Goal: Obtain resource: Download file/media

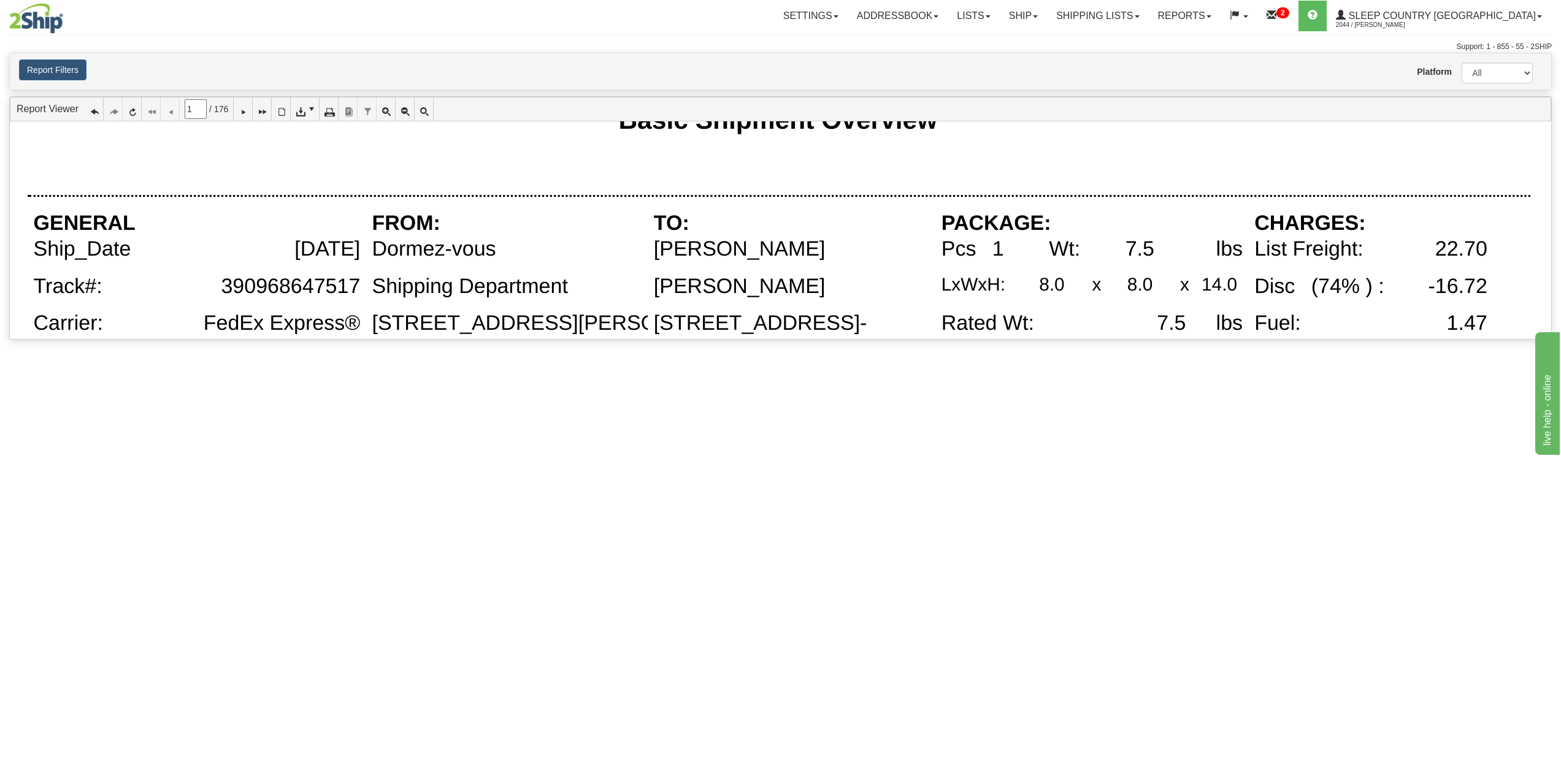
scroll to position [164, 0]
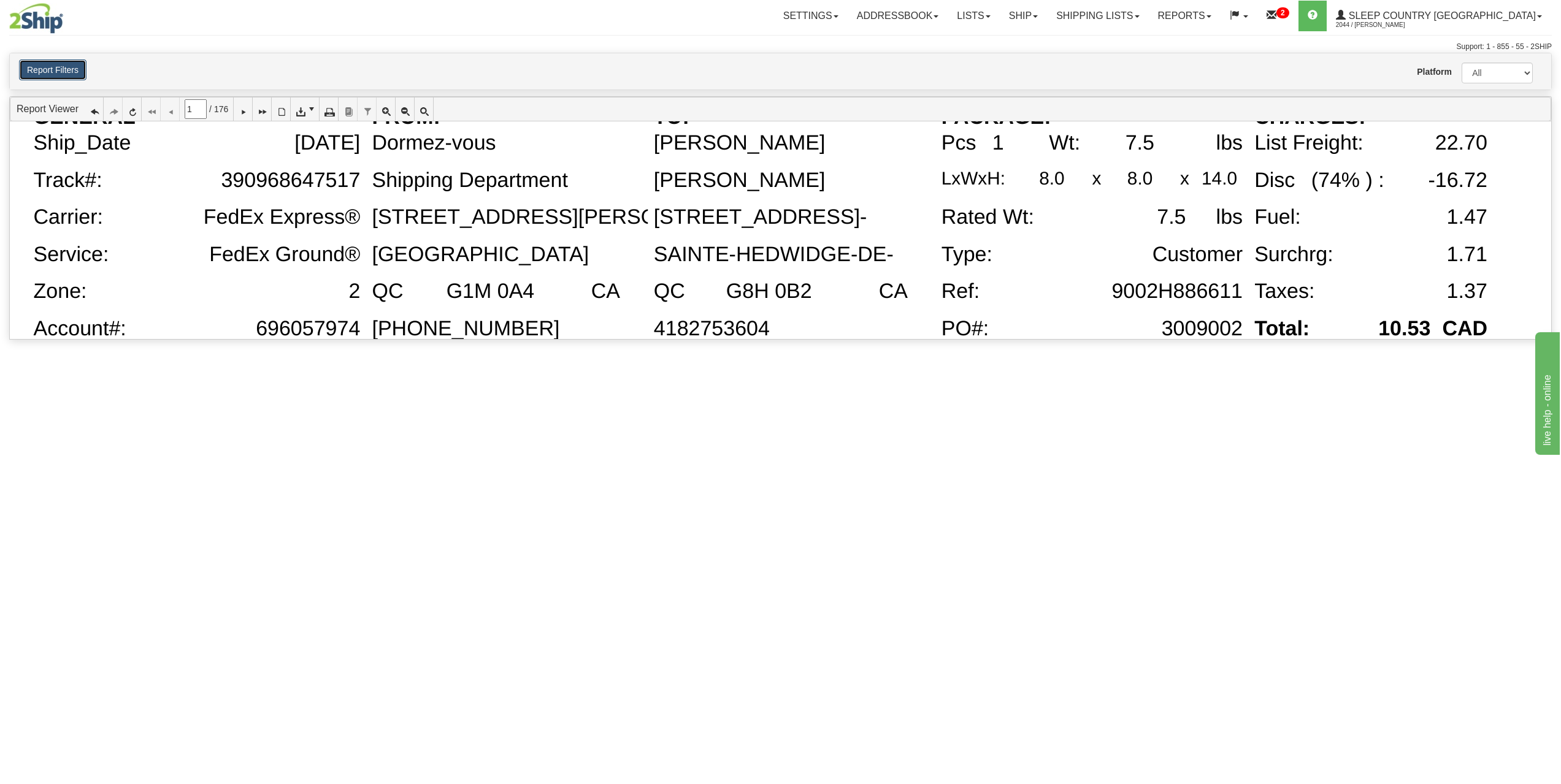
click at [62, 74] on button "Report Filters" at bounding box center [53, 70] width 68 height 21
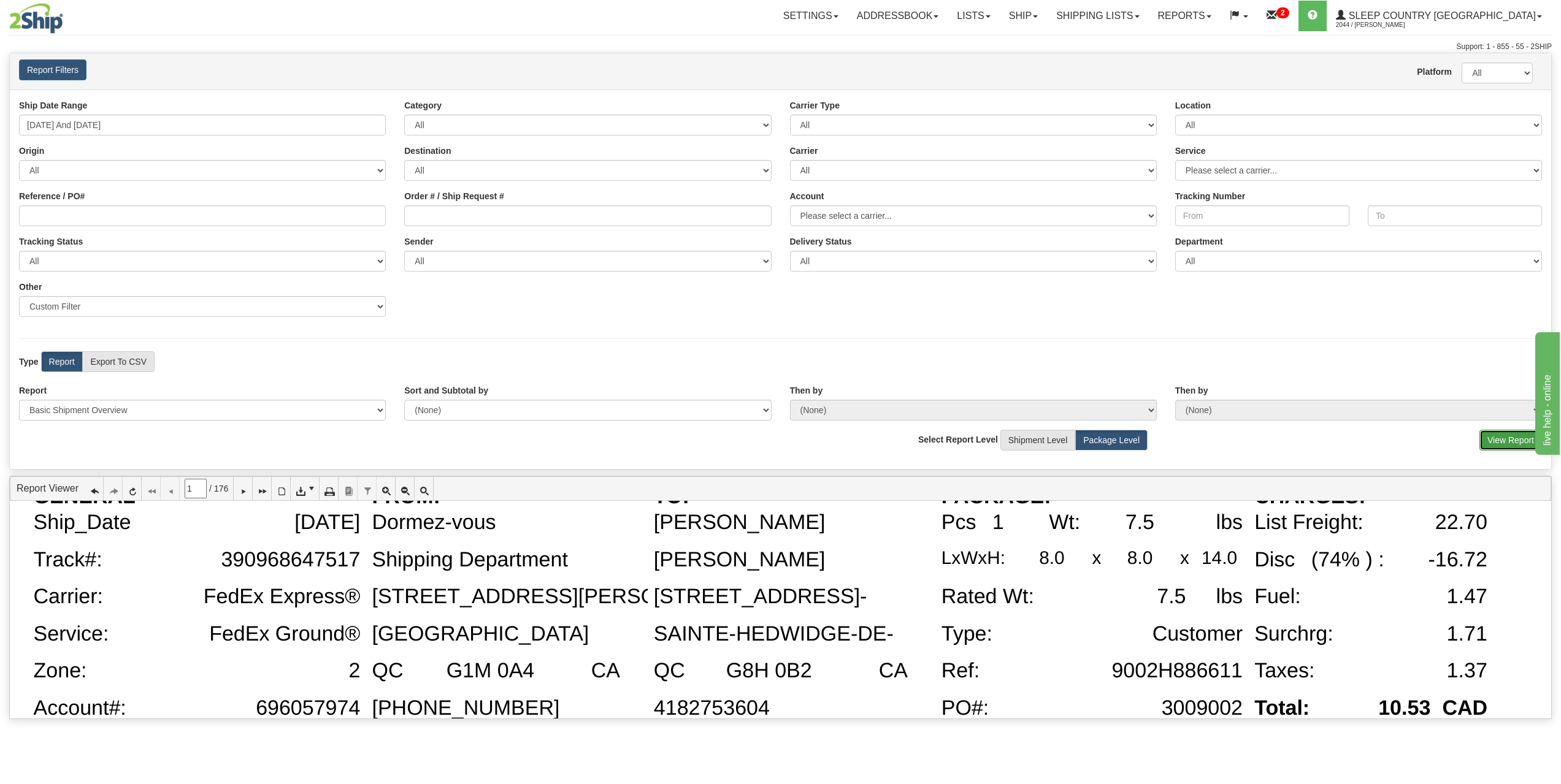
click at [1508, 437] on button "View Report" at bounding box center [1510, 440] width 62 height 21
type input "0"
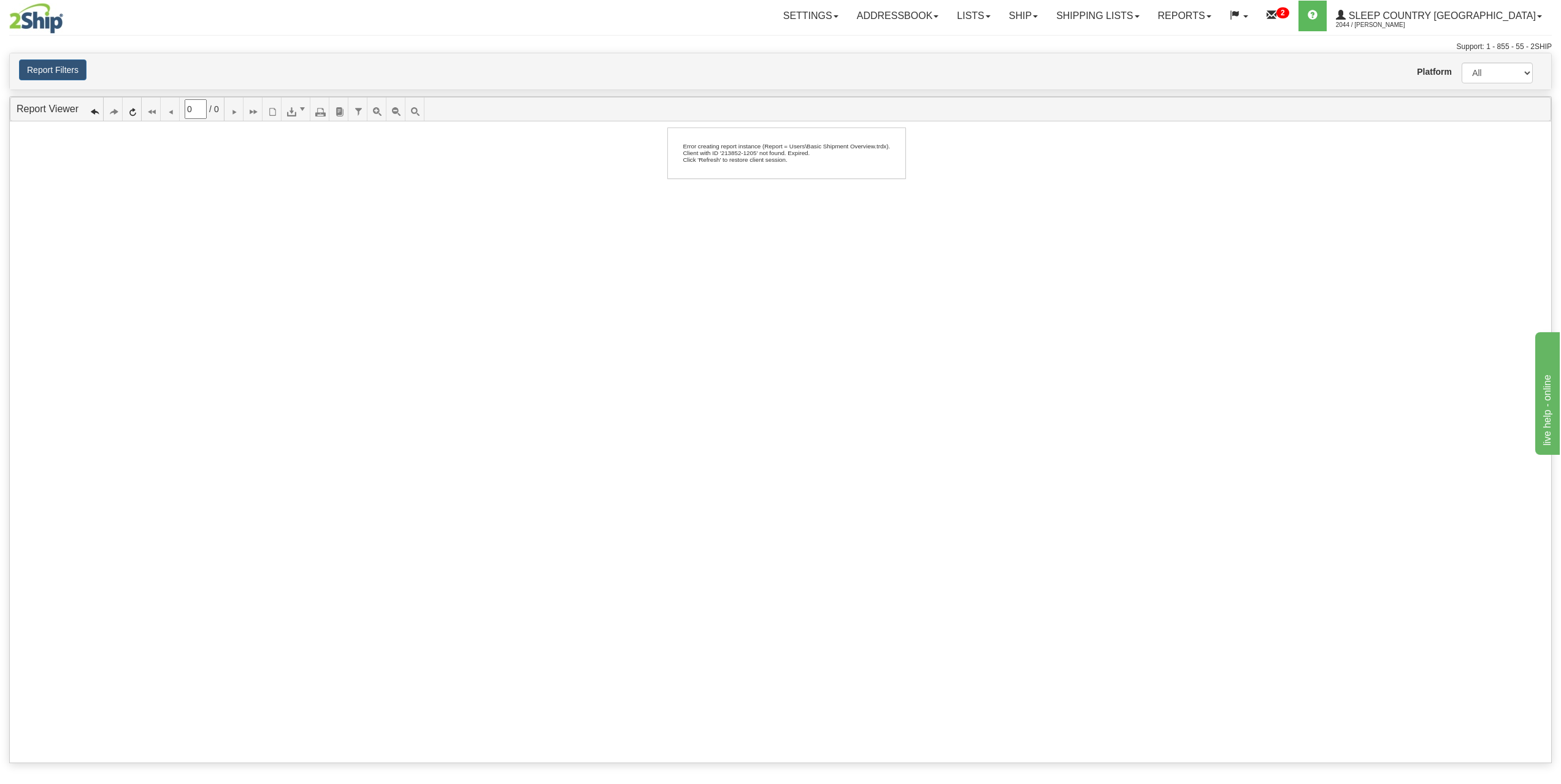
scroll to position [0, 0]
click at [54, 73] on button "Report Filters" at bounding box center [53, 70] width 68 height 21
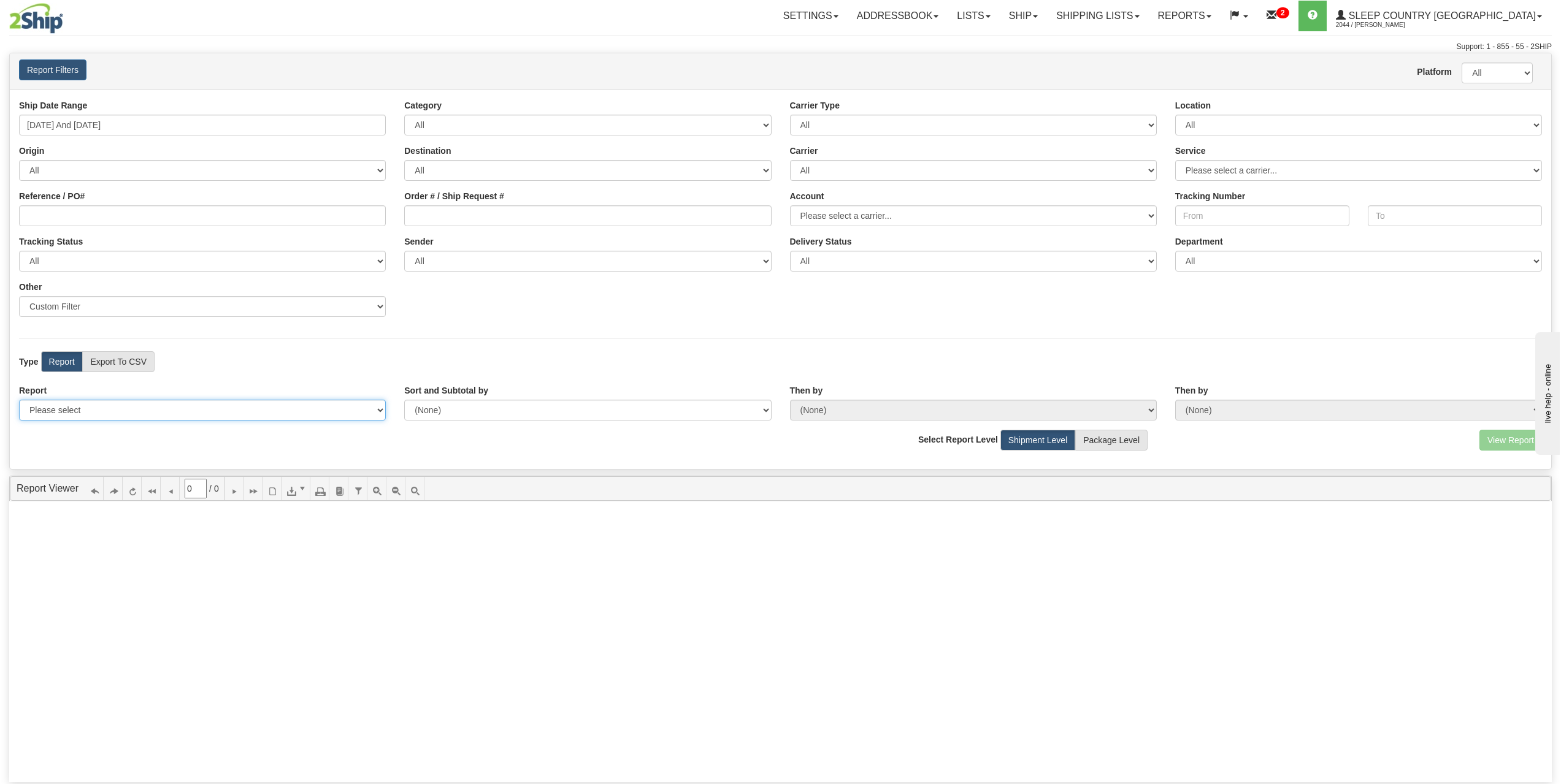
click at [125, 409] on select "Please select 1 Line Shipment Report Address Detail Basic Shipment Overview Can…" at bounding box center [203, 410] width 367 height 21
select select "Users\Basic Shipment Overview.trdx"
click at [19, 400] on select "Please select 1 Line Shipment Report Address Detail Basic Shipment Overview Can…" at bounding box center [203, 410] width 367 height 21
type input "08/27/2025"
type input "09/02/2025"
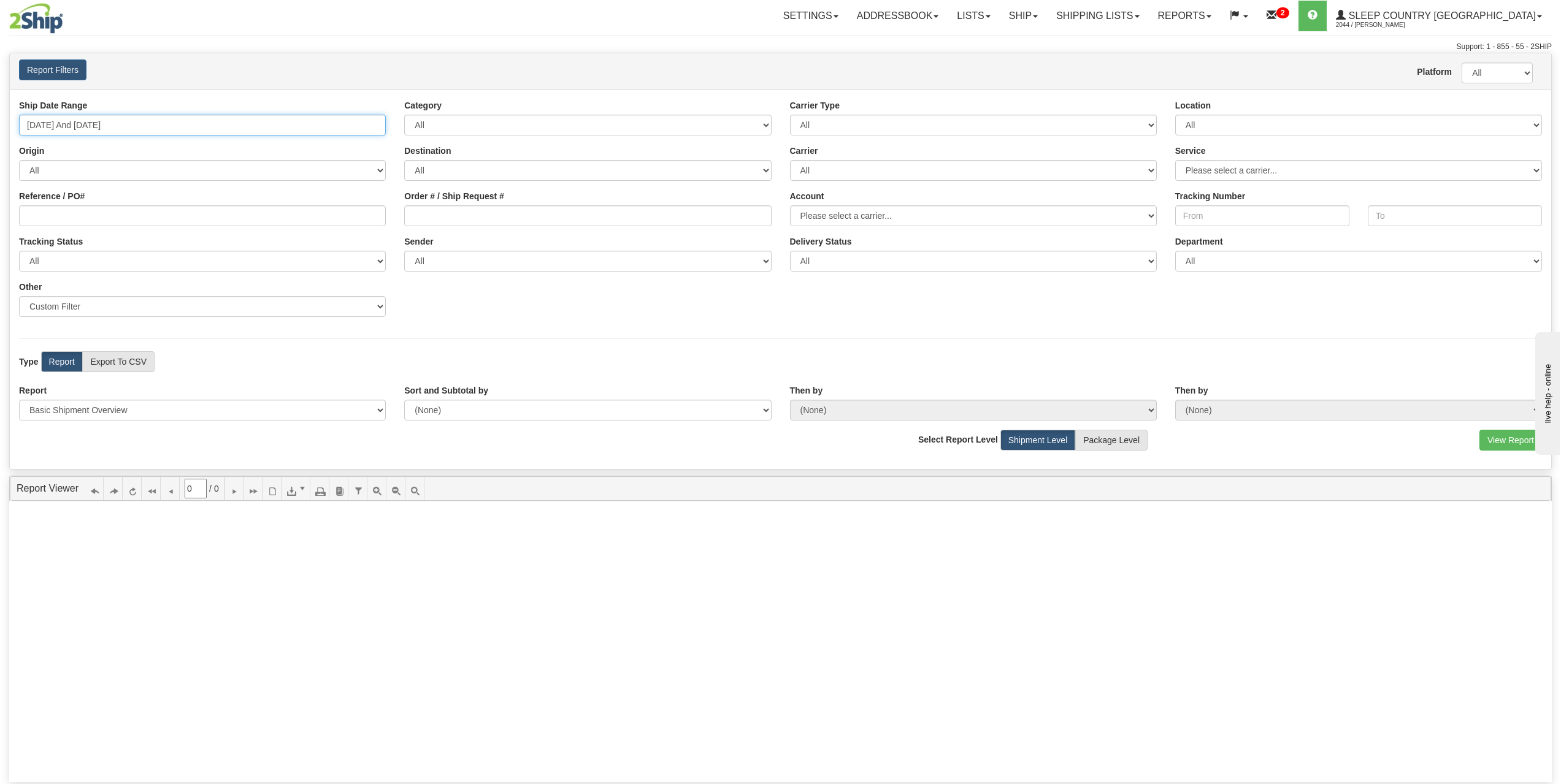
click at [117, 123] on input "08/27/2025 And 09/02/2025" at bounding box center [203, 125] width 367 height 21
type input "09/01/2025"
type input "08/27/2025"
type input "09/02/2025"
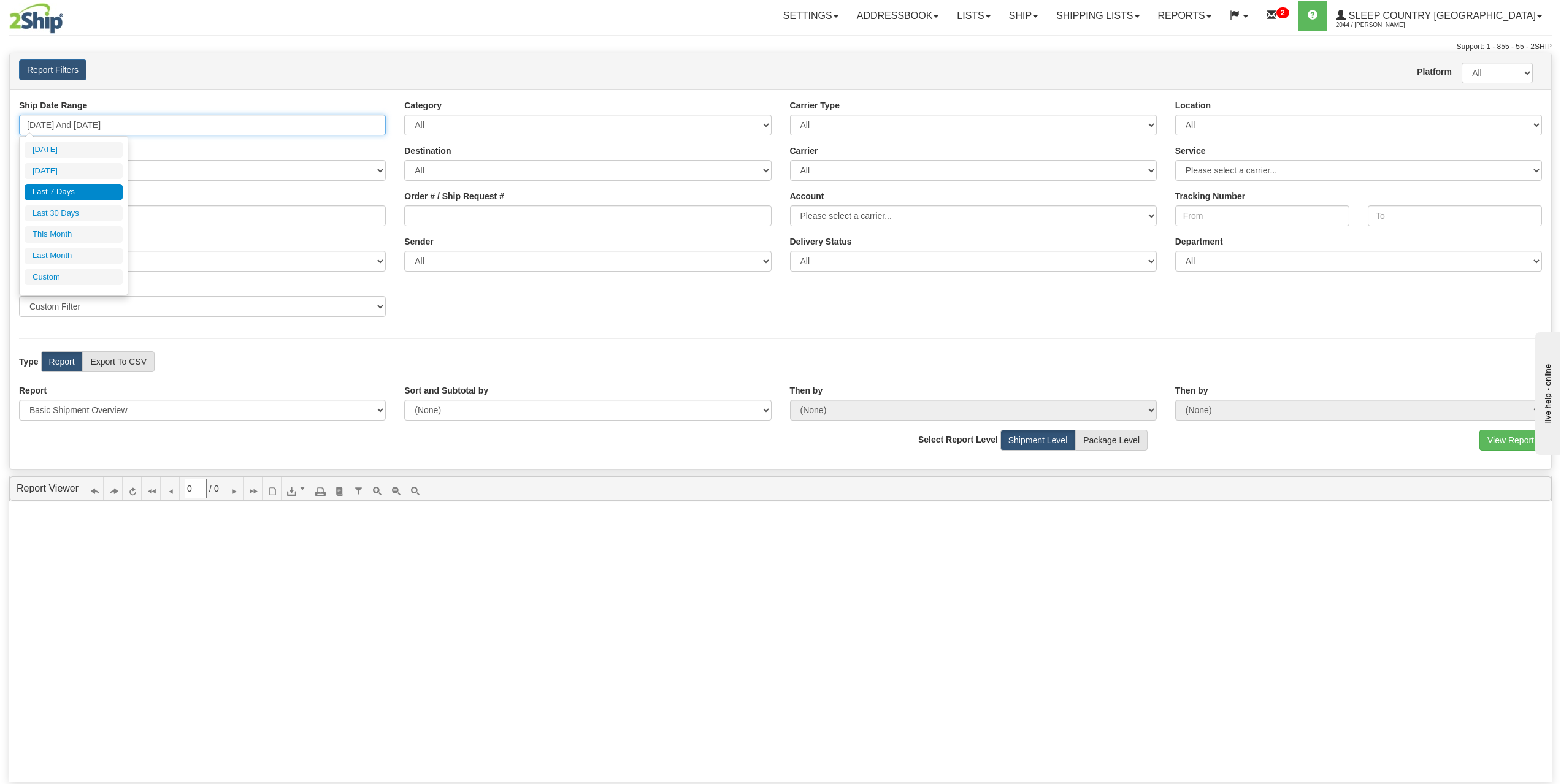
type input "08/01/2025"
type input "08/31/2025"
type input "08/27/2025"
type input "09/02/2025"
click at [46, 273] on li "Custom" at bounding box center [73, 277] width 98 height 17
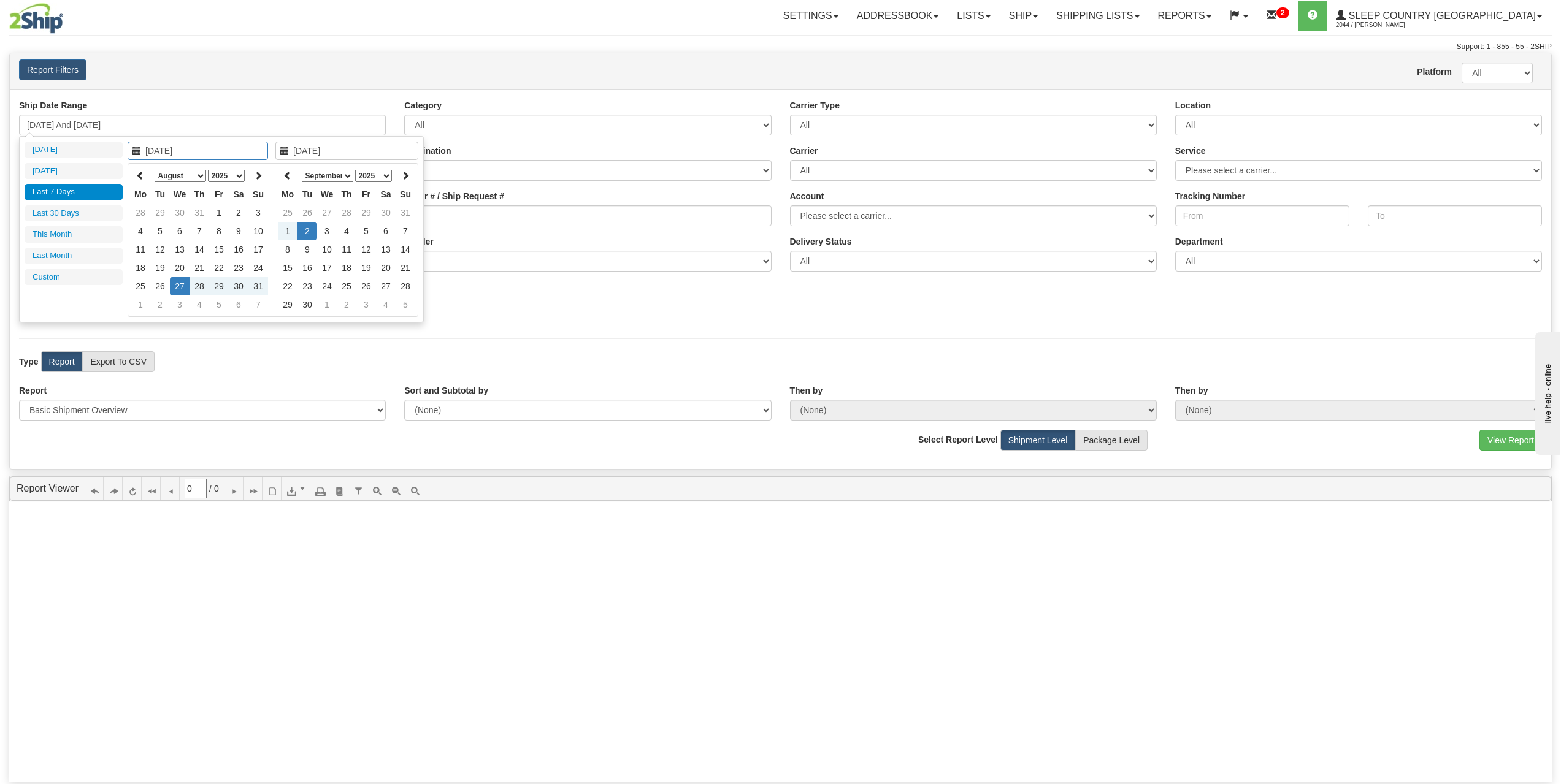
type input "08/01/2025"
type input "08/31/2025"
type input "08/27/2025"
type input "09/02/2025"
type input "09/01/2025"
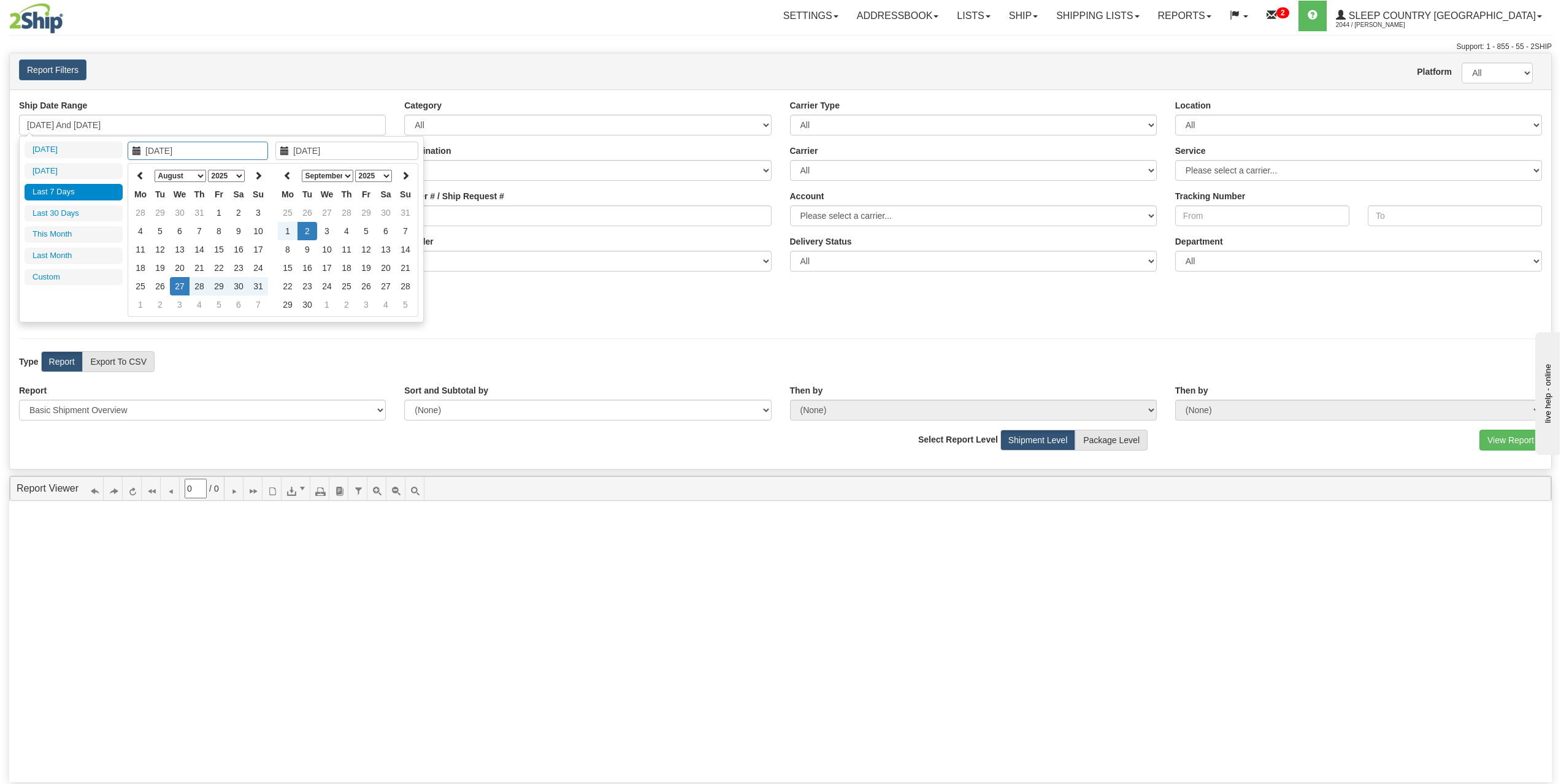
type input "09/30/2025"
type input "08/27/2025"
type input "09/02/2025"
click at [192, 177] on select "January February March April May June July August September October November De…" at bounding box center [181, 175] width 51 height 12
type input "01/01/2025"
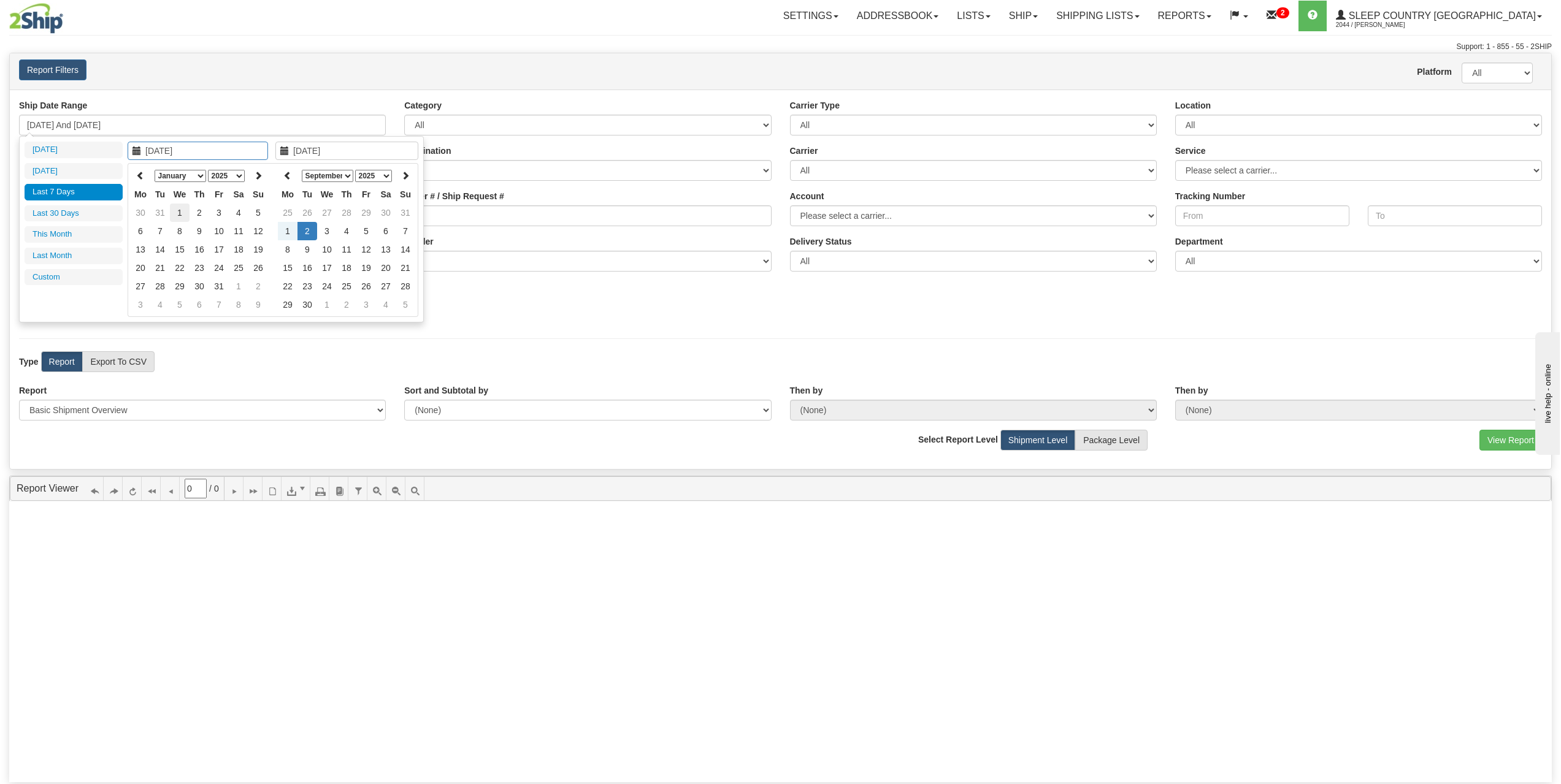
click at [179, 208] on td "1" at bounding box center [179, 212] width 20 height 18
type input "01/31/2025"
click at [222, 285] on td "31" at bounding box center [219, 286] width 20 height 18
type input "01/01/2025 And 01/31/2025"
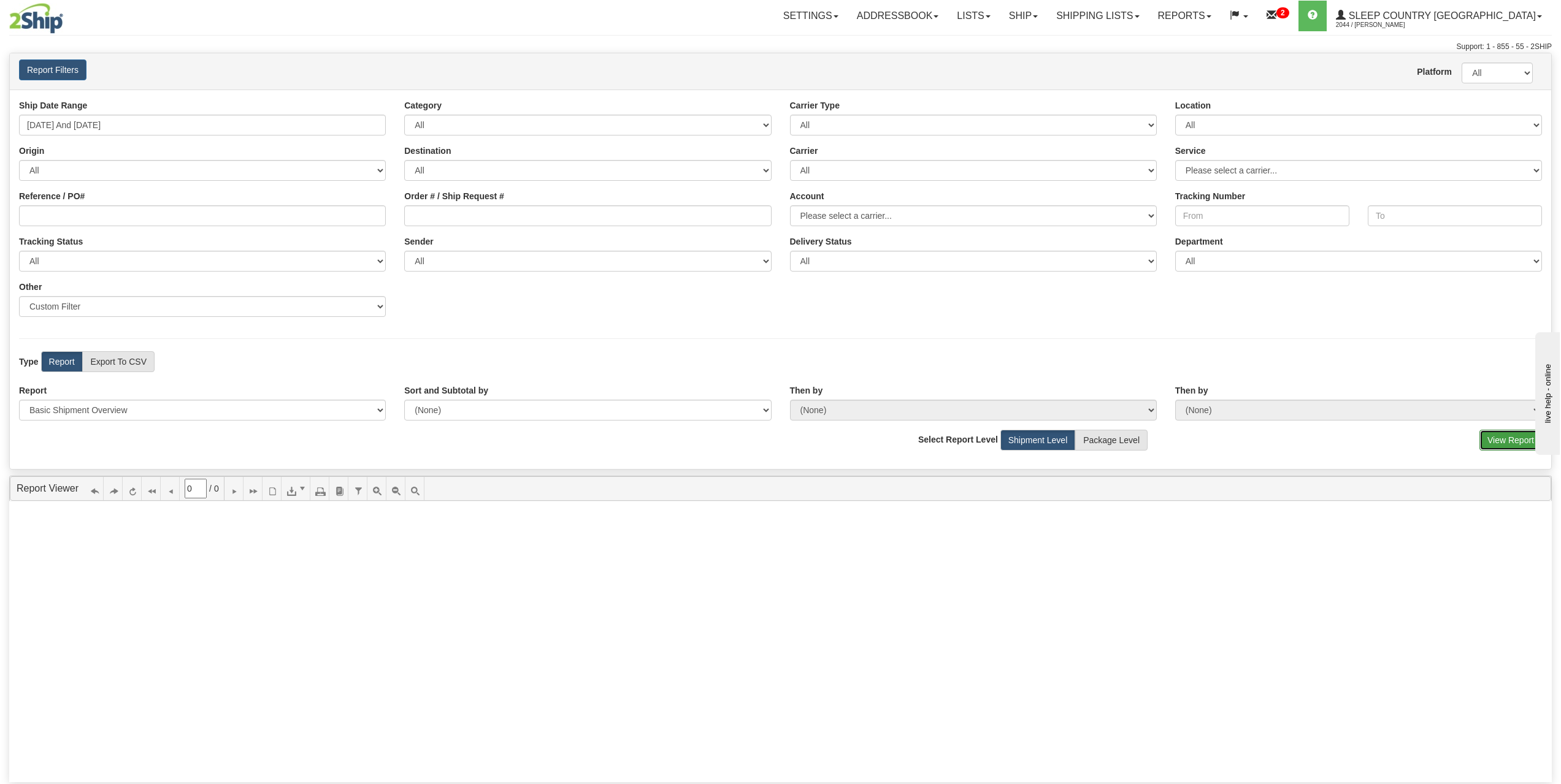
click at [1501, 435] on button "View Report" at bounding box center [1510, 440] width 62 height 21
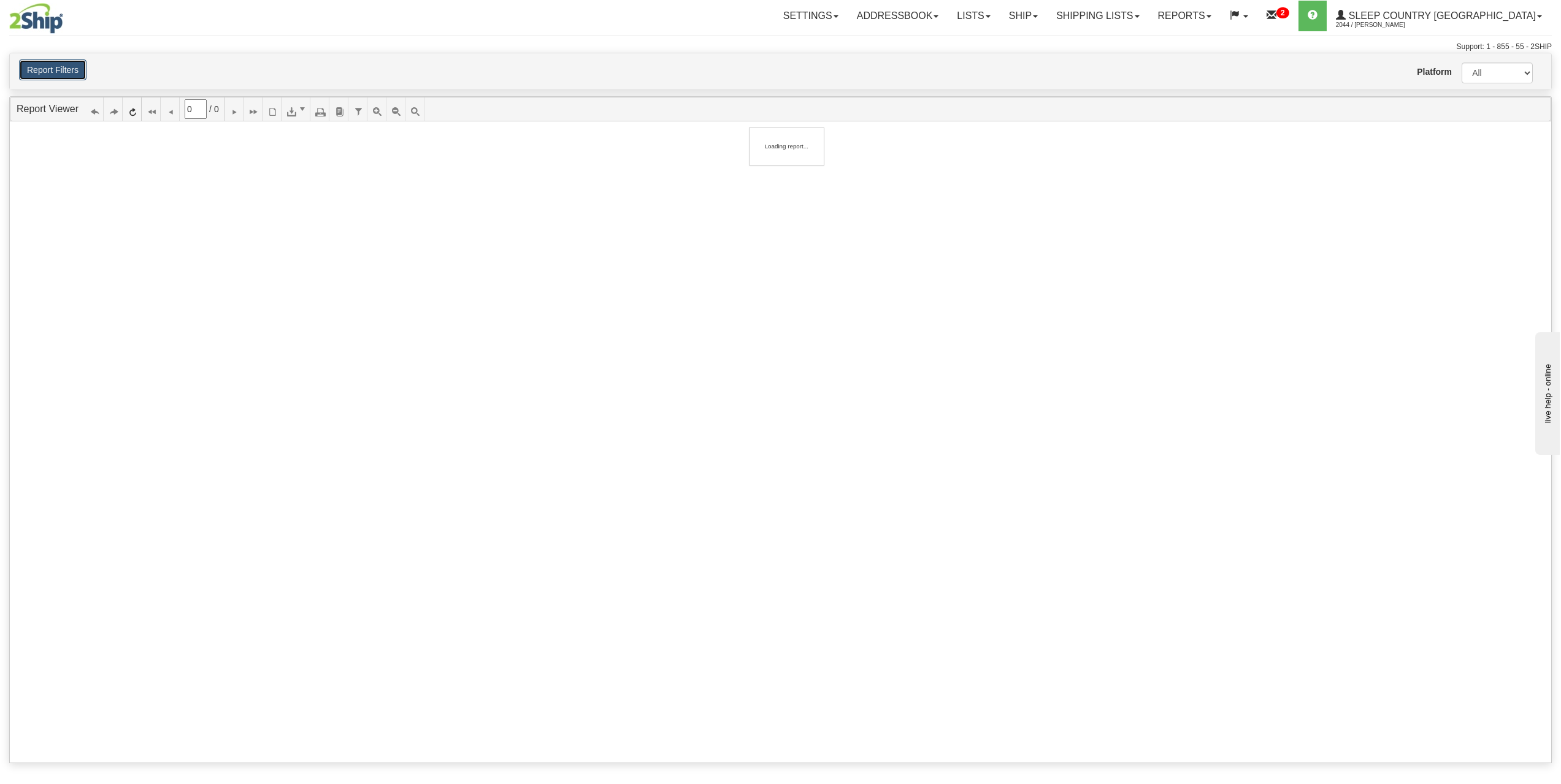
click at [68, 78] on button "Report Filters" at bounding box center [53, 70] width 68 height 21
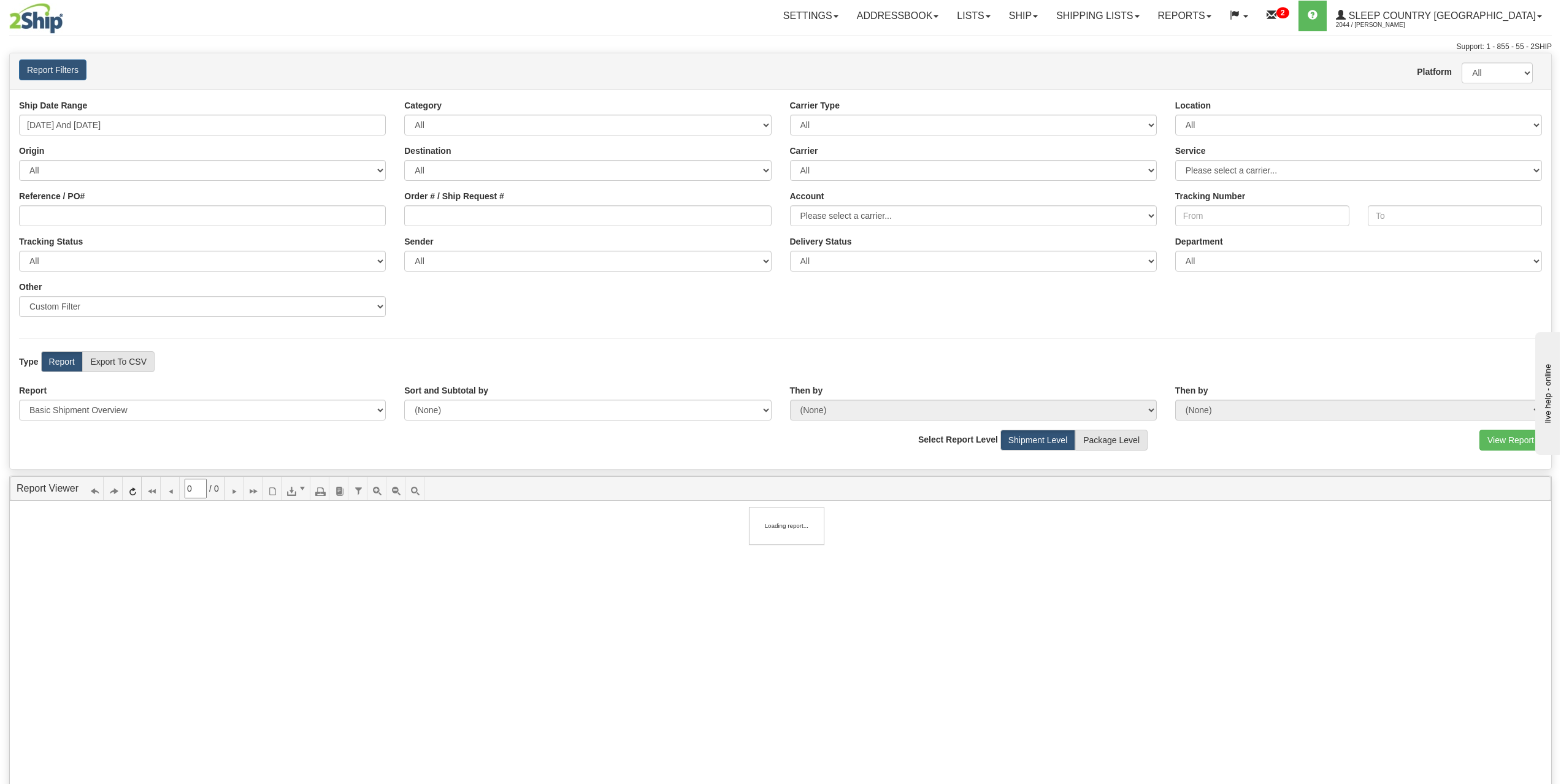
click at [546, 315] on div "Ship Date Range 01/01/2025 And 01/31/2025 Category All Inbound Outbound Carrier…" at bounding box center [780, 212] width 1541 height 227
type input "1"
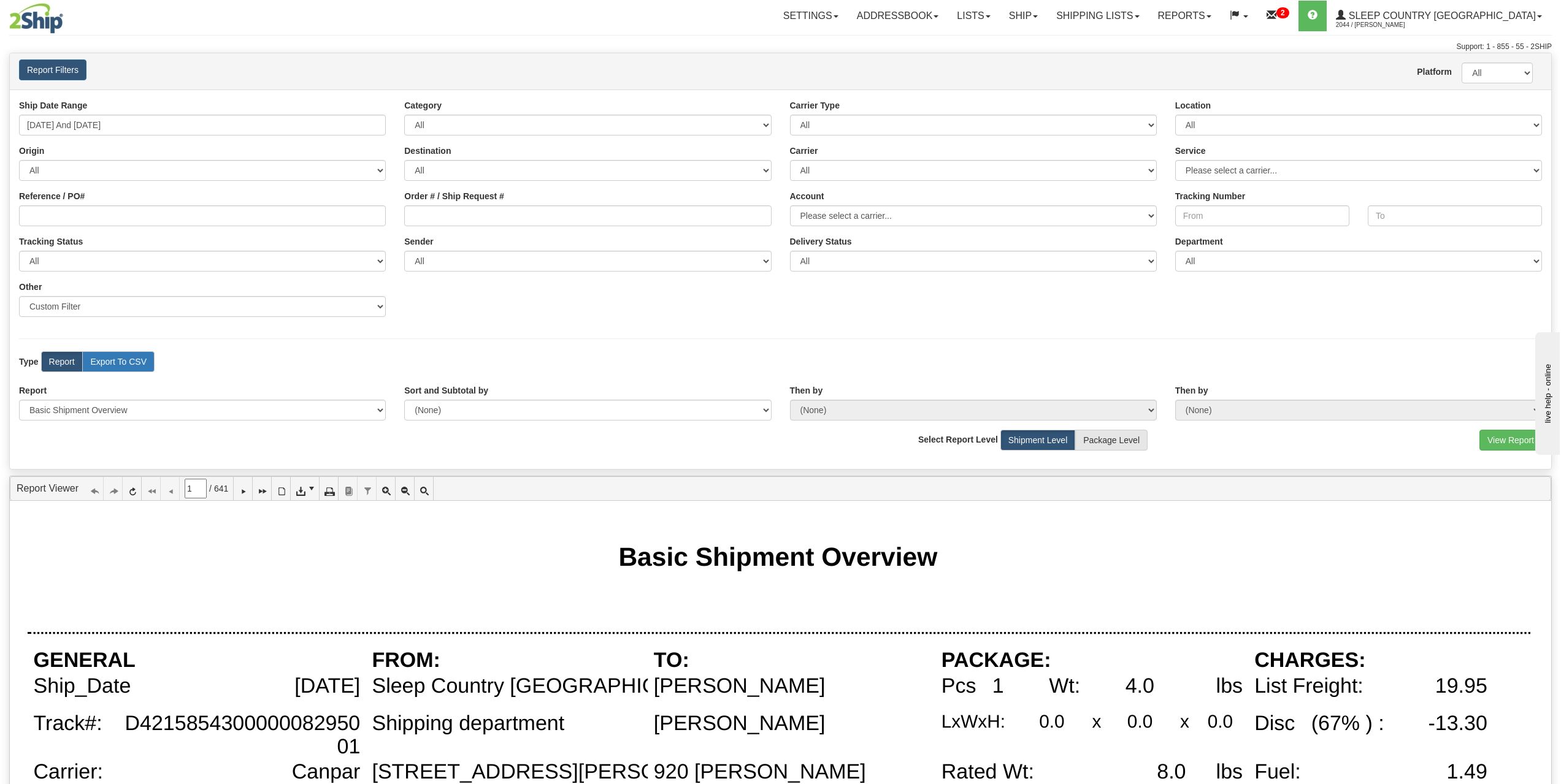
click at [134, 358] on label "Export To CSV" at bounding box center [118, 362] width 73 height 21
radio input "true"
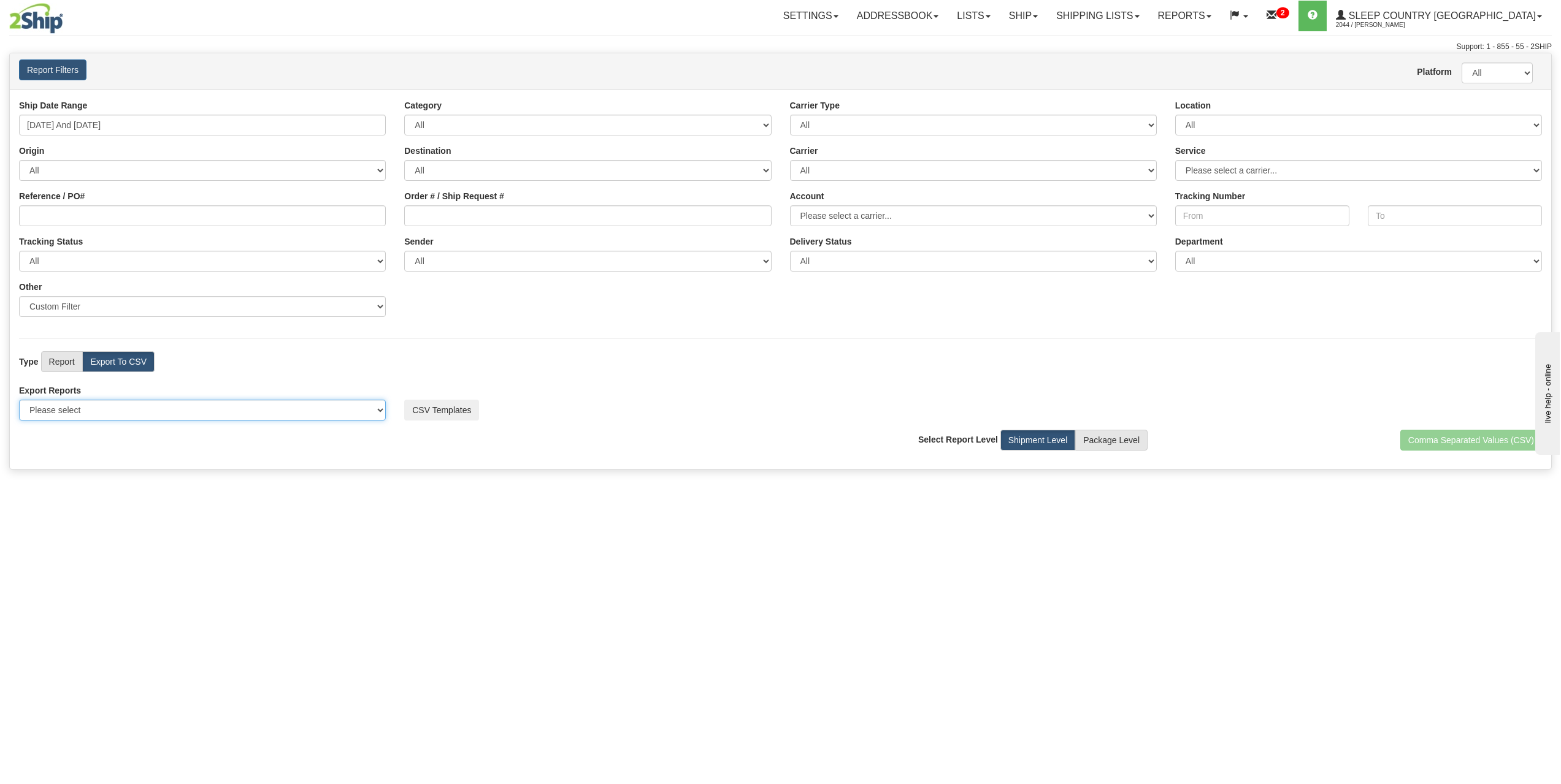
click at [123, 413] on select "Please select US Imports Section 321 US Imports Section 321 V2 US Imports Secti…" at bounding box center [203, 410] width 367 height 21
drag, startPoint x: 446, startPoint y: 350, endPoint x: 374, endPoint y: 357, distance: 72.3
click at [446, 350] on div "Ship Date Range 01/01/2025 And 01/31/2025 Category All Inbound Outbound Carrier…" at bounding box center [780, 279] width 1541 height 380
click at [48, 355] on label "Report" at bounding box center [62, 362] width 42 height 21
radio input "true"
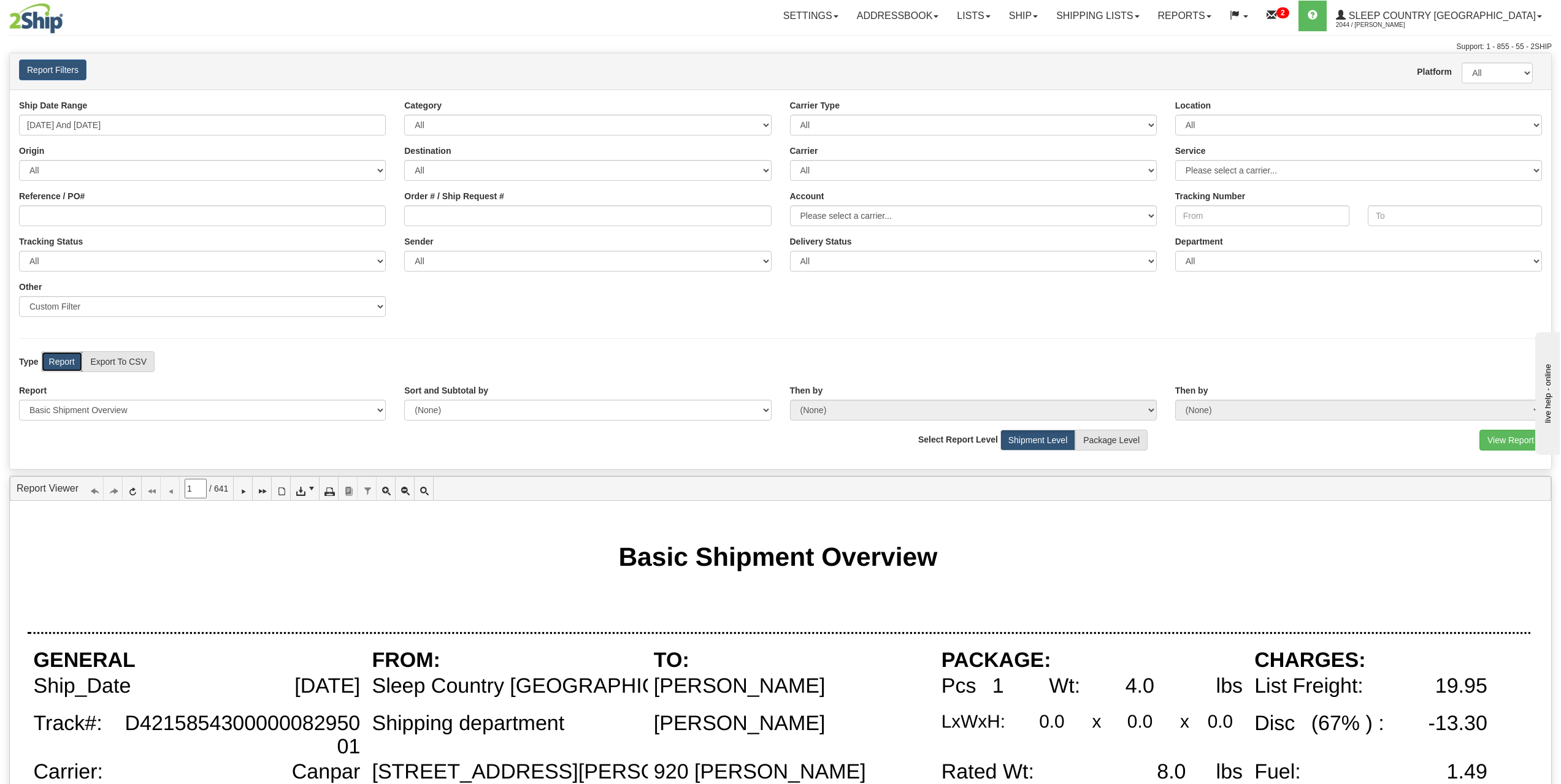
click at [588, 344] on div "Ship Date Range 01/01/2025 And 01/31/2025 Category All Inbound Outbound Carrier…" at bounding box center [780, 279] width 1541 height 380
drag, startPoint x: 677, startPoint y: 553, endPoint x: 643, endPoint y: 553, distance: 34.0
click at [643, 553] on div "Basic Shipment Overview" at bounding box center [778, 556] width 319 height 29
click at [625, 555] on div "Basic Shipment Overview" at bounding box center [778, 556] width 319 height 29
click at [527, 427] on div "Report Please select 1 Line Shipment Report Address Detail Basic Shipment Overv…" at bounding box center [780, 407] width 1541 height 46
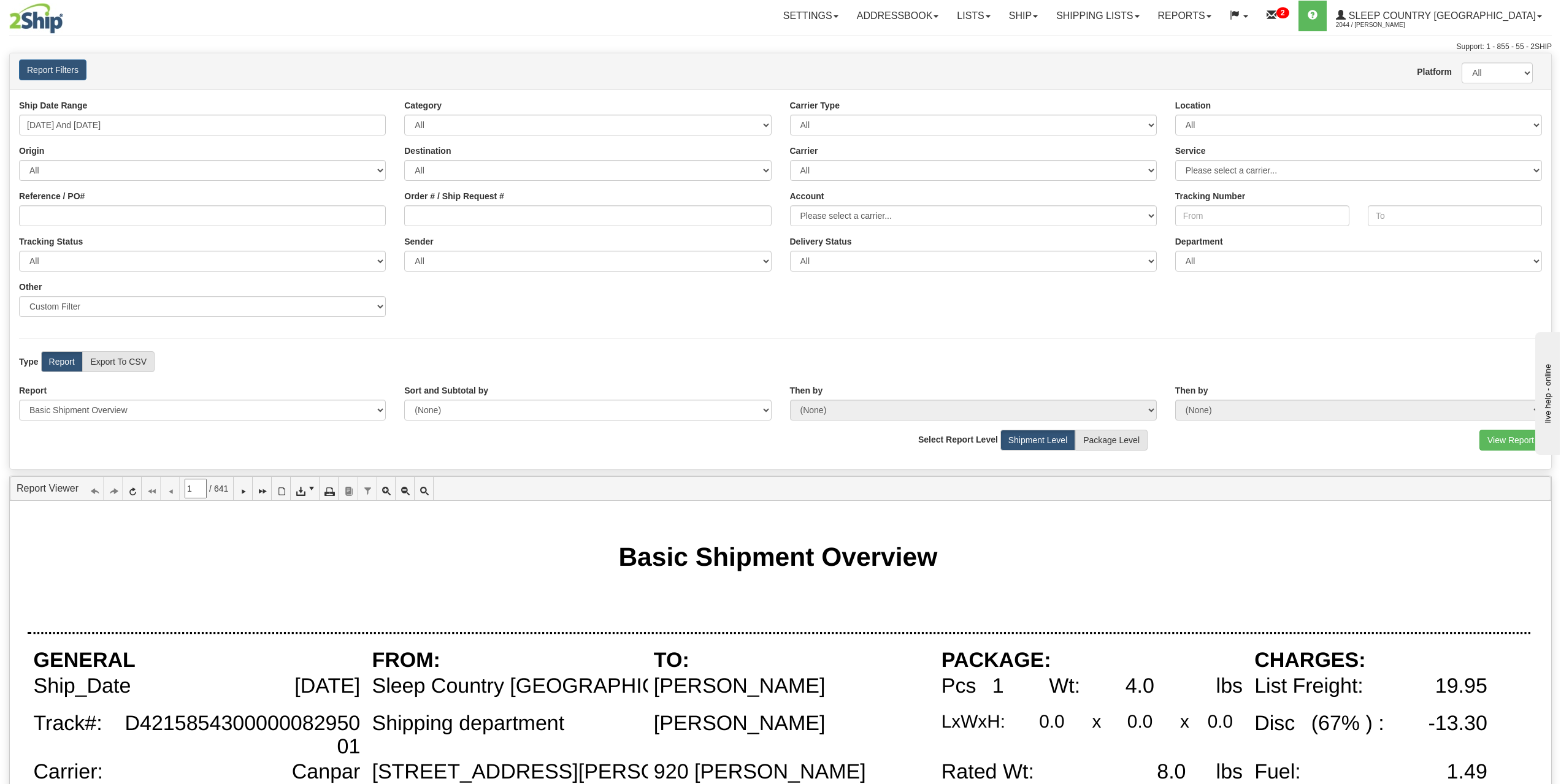
click at [480, 341] on div "Ship Date Range 01/01/2025 And 01/31/2025 Category All Inbound Outbound Carrier…" at bounding box center [780, 279] width 1541 height 380
click at [437, 406] on select "(None) Carrier Name Service Name Origin Destination Location Name Account Numbe…" at bounding box center [587, 410] width 367 height 21
click at [408, 322] on div "Ship Date Range 01/01/2025 And 01/31/2025 Category All Inbound Outbound Carrier…" at bounding box center [780, 212] width 1541 height 227
click at [472, 306] on div "Ship Date Range 01/01/2025 And 01/31/2025 Category All Inbound Outbound Carrier…" at bounding box center [780, 212] width 1541 height 227
click at [423, 315] on div "Ship Date Range 01/01/2025 And 01/31/2025 Category All Inbound Outbound Carrier…" at bounding box center [780, 212] width 1541 height 227
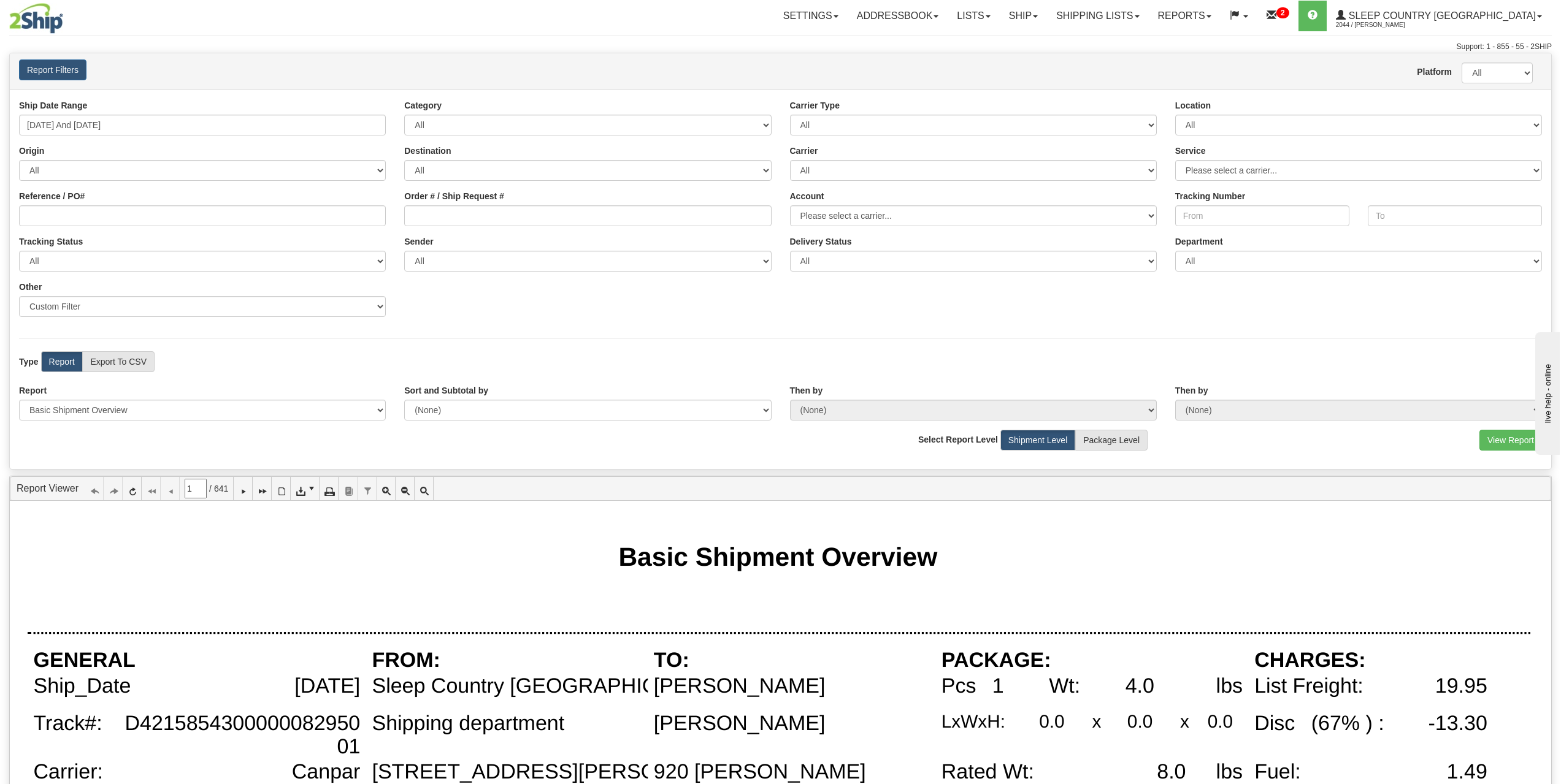
click at [9, 355] on div "Toggle navigation Settings Shipping Preferences Fields Preferences New" at bounding box center [780, 578] width 1561 height 1155
click at [655, 312] on div "Ship Date Range 01/01/2025 And 01/31/2025 Category All Inbound Outbound Carrier…" at bounding box center [780, 212] width 1541 height 227
click at [352, 542] on span "Excel 97-2003" at bounding box center [323, 544] width 55 height 12
click at [806, 528] on div "Preparing document to download. Please wait..." at bounding box center [786, 526] width 146 height 25
click at [830, 322] on div "Ship Date Range 01/01/2025 And 01/31/2025 Category All Inbound Outbound Carrier…" at bounding box center [780, 212] width 1541 height 227
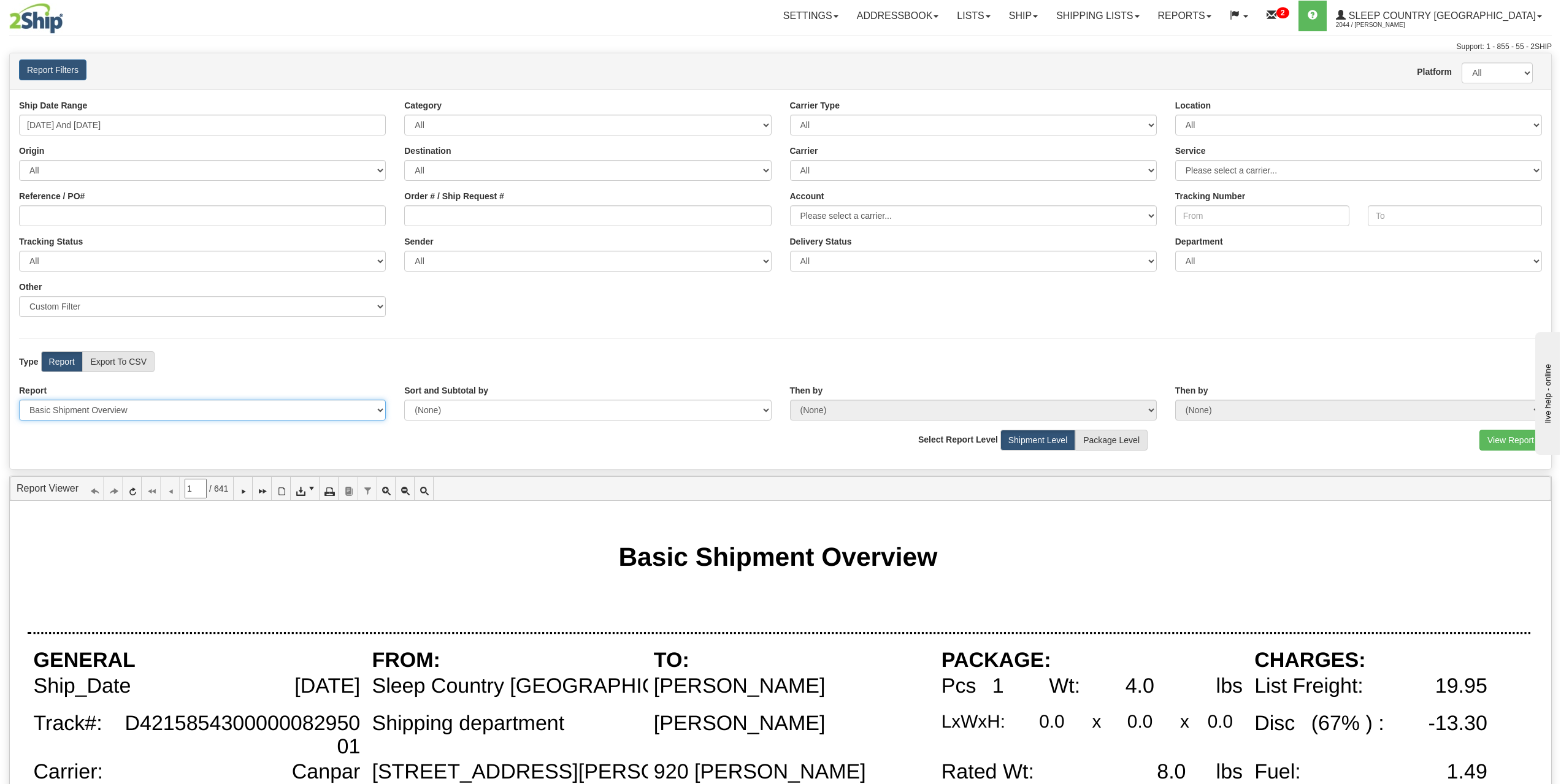
click at [171, 414] on select "Please select 1 Line Shipment Report Address Detail Basic Shipment Overview Can…" at bounding box center [203, 410] width 367 height 21
select select "Users\Tracking Detail.trdx"
click at [19, 400] on select "Please select 1 Line Shipment Report Address Detail Basic Shipment Overview Can…" at bounding box center [203, 410] width 367 height 21
click at [1496, 434] on button "View Report" at bounding box center [1510, 440] width 62 height 21
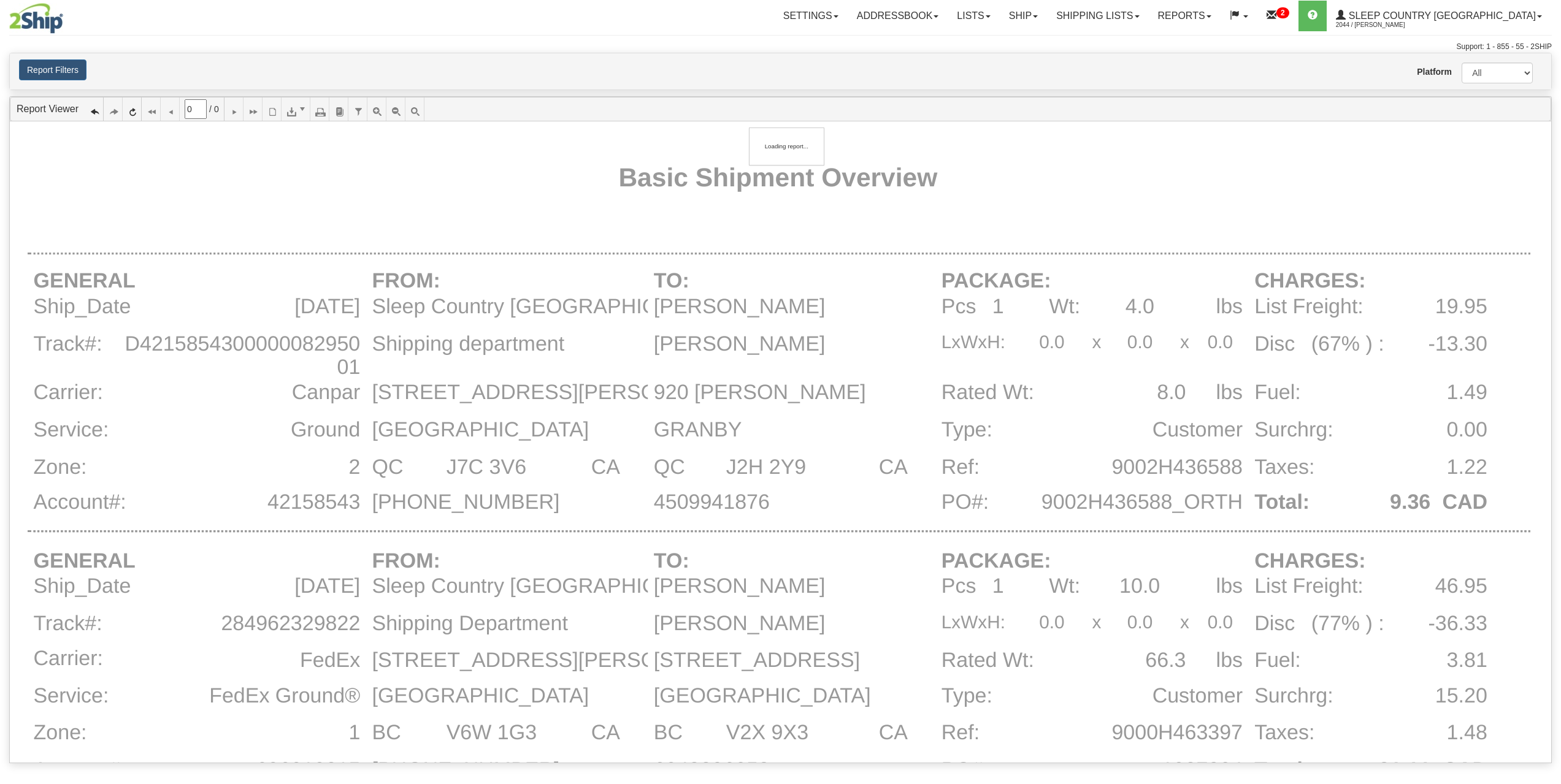
type input "1"
